Goal: Task Accomplishment & Management: Use online tool/utility

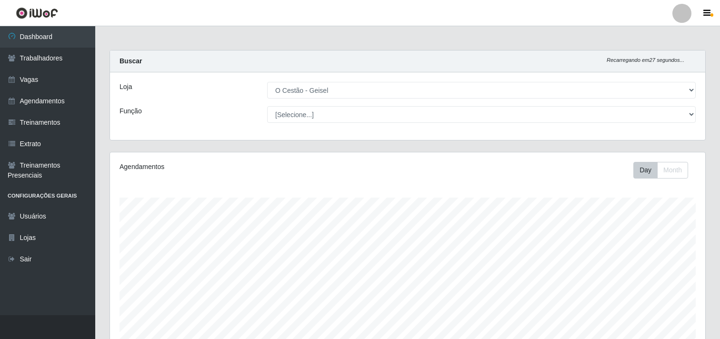
select select "224"
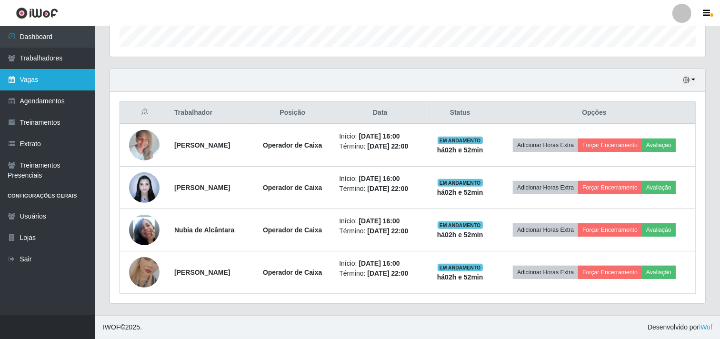
scroll to position [197, 595]
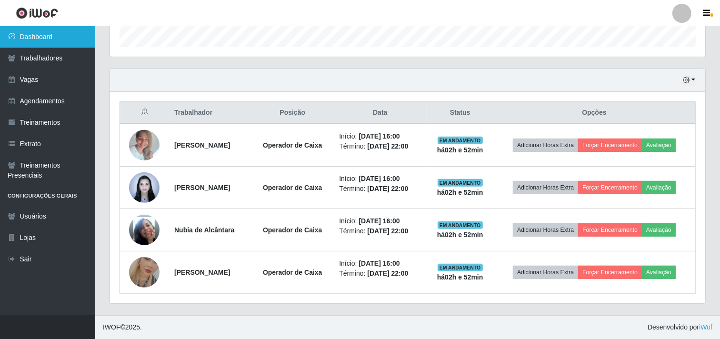
click at [50, 32] on link "Dashboard" at bounding box center [47, 36] width 95 height 21
click at [65, 36] on link "Dashboard" at bounding box center [47, 36] width 95 height 21
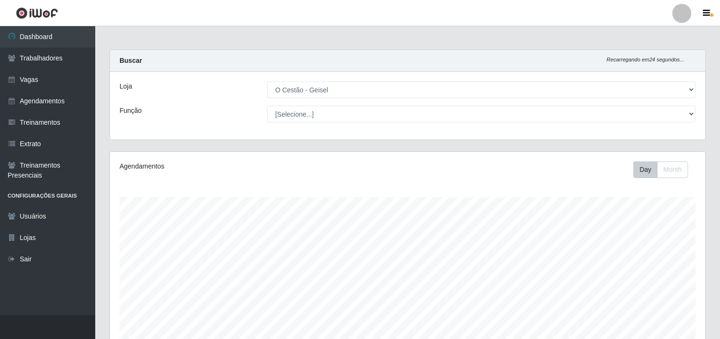
scroll to position [0, 0]
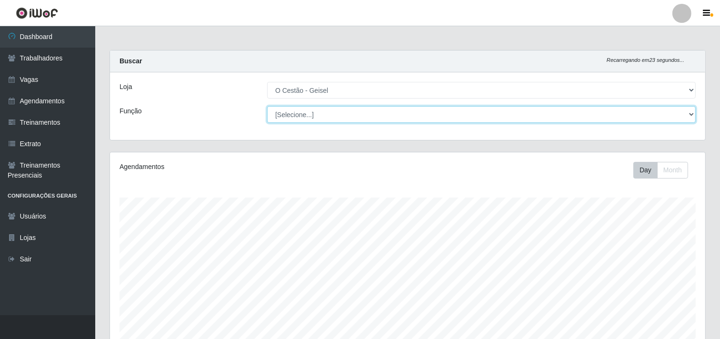
click at [307, 113] on select "[Selecione...] ASG ASG + ASG ++ Auxiliar de Estoque Auxiliar de Estoque + Auxil…" at bounding box center [481, 114] width 428 height 17
select select "22"
click at [267, 106] on select "[Selecione...] ASG ASG + ASG ++ Auxiliar de Estoque Auxiliar de Estoque + Auxil…" at bounding box center [481, 114] width 428 height 17
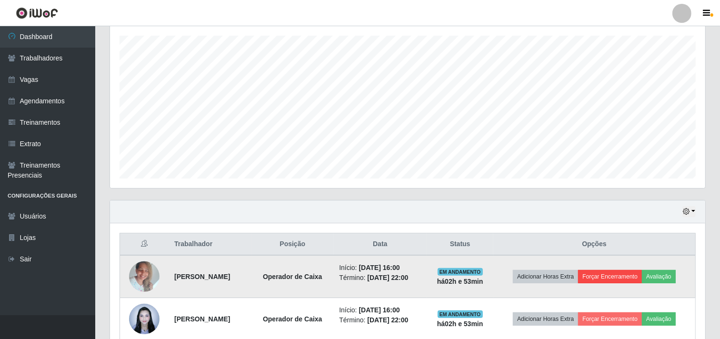
scroll to position [264, 0]
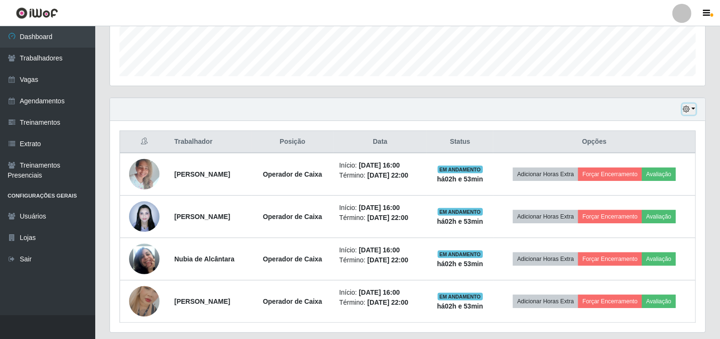
click at [686, 106] on icon "button" at bounding box center [685, 109] width 7 height 7
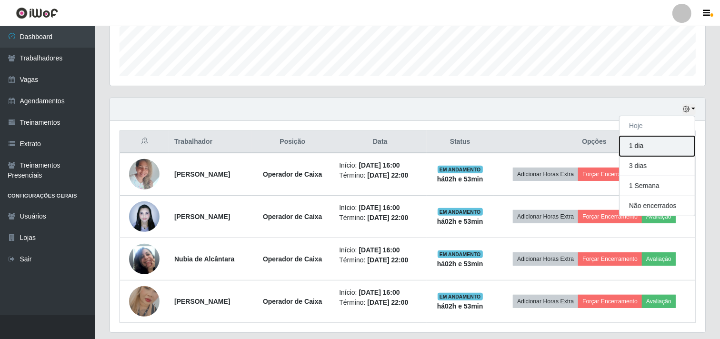
click at [646, 143] on button "1 dia" at bounding box center [656, 146] width 75 height 20
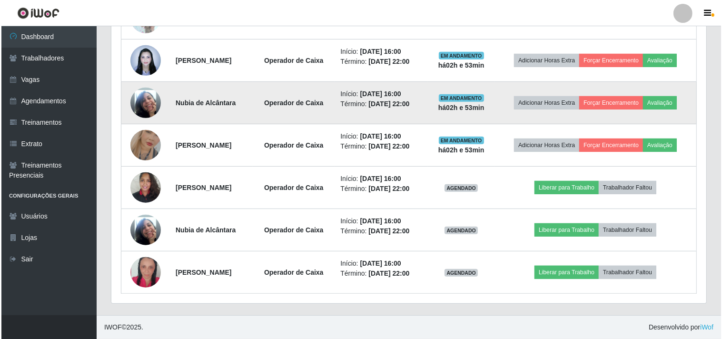
scroll to position [421, 0]
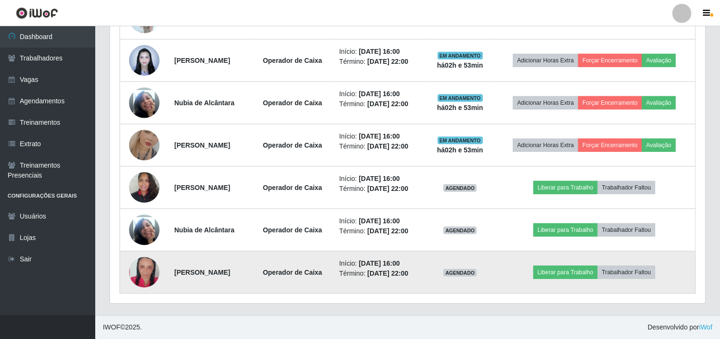
click at [149, 267] on img at bounding box center [144, 272] width 30 height 45
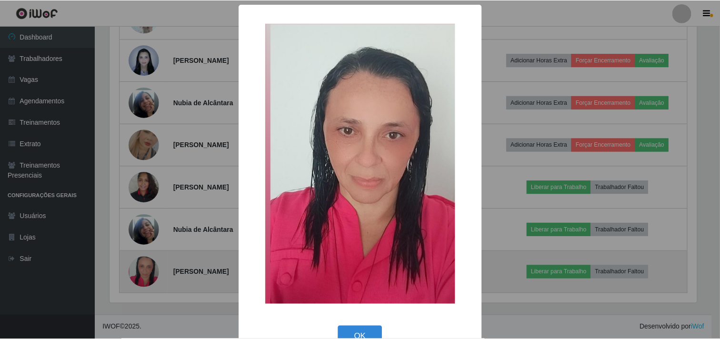
scroll to position [197, 589]
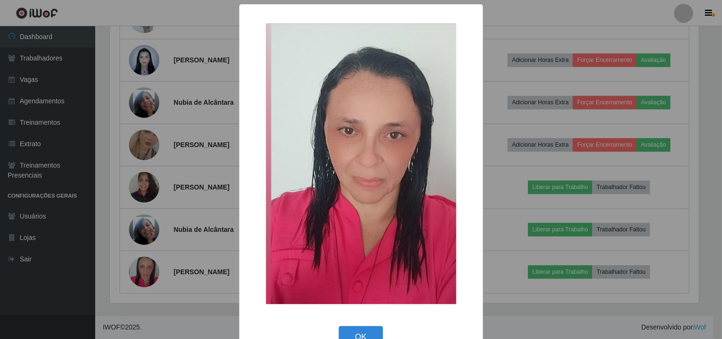
click at [148, 208] on div "× OK Cancel" at bounding box center [361, 169] width 722 height 339
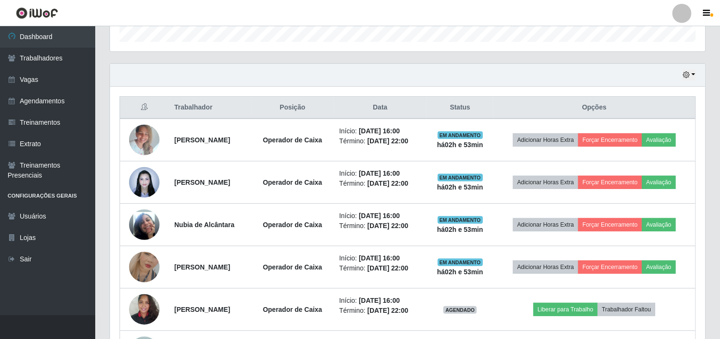
scroll to position [317, 0]
